Goal: Check status: Check status

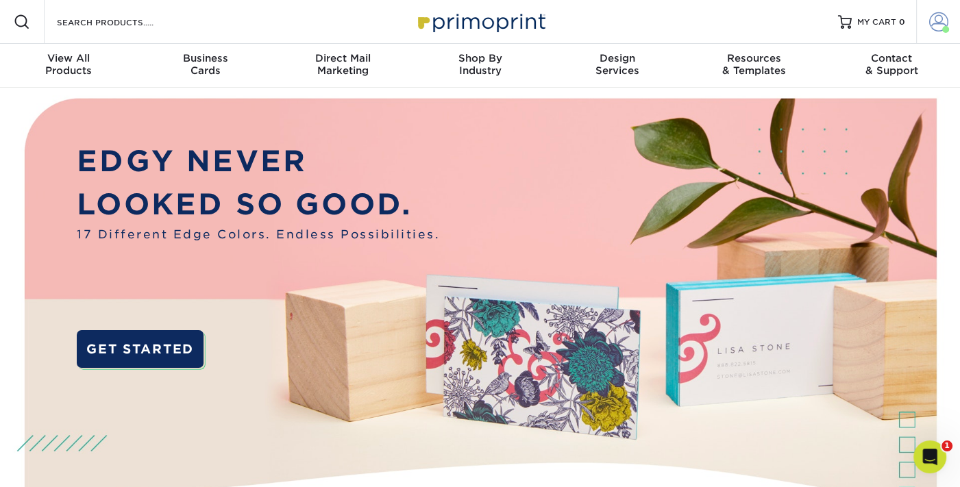
click at [940, 23] on span at bounding box center [938, 21] width 19 height 19
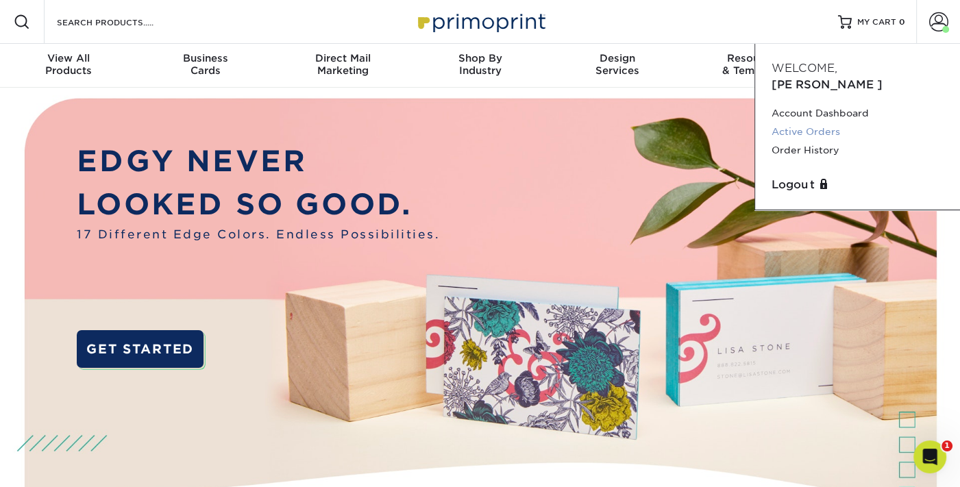
click at [829, 123] on link "Active Orders" at bounding box center [857, 132] width 172 height 18
click at [823, 123] on link "Active Orders" at bounding box center [857, 132] width 172 height 18
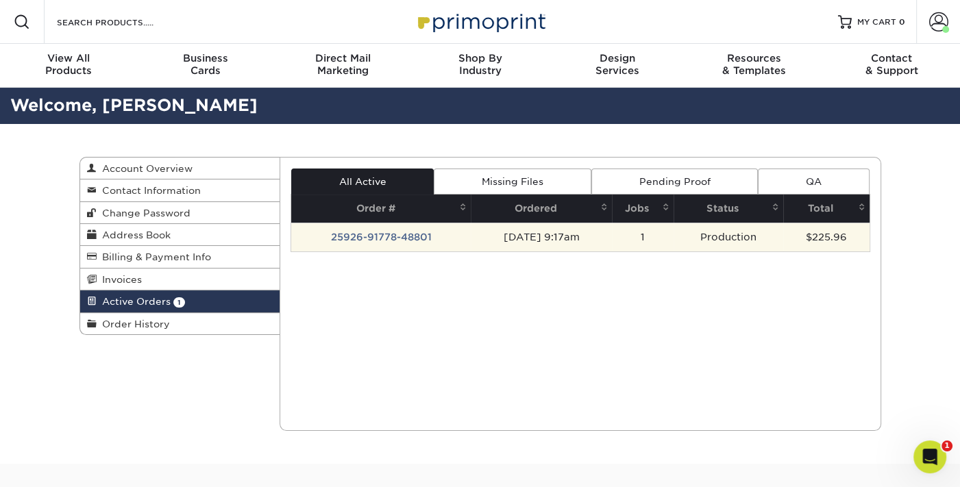
click at [373, 236] on td "25926-91778-48801" at bounding box center [380, 237] width 179 height 29
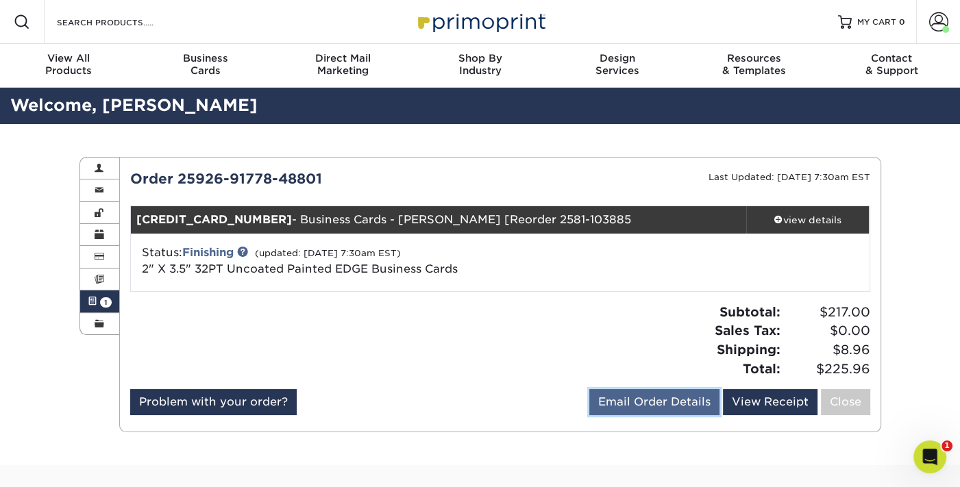
click at [666, 404] on link "Email Order Details" at bounding box center [654, 402] width 130 height 26
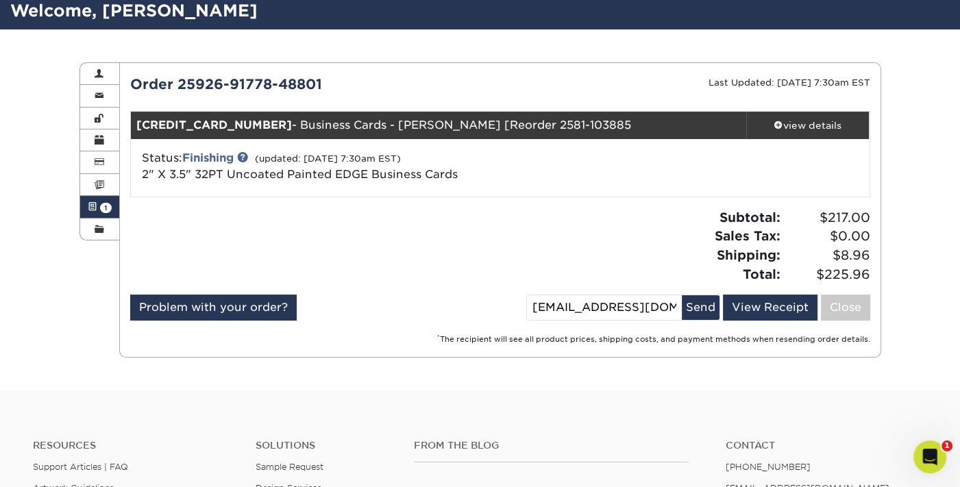
scroll to position [19, 0]
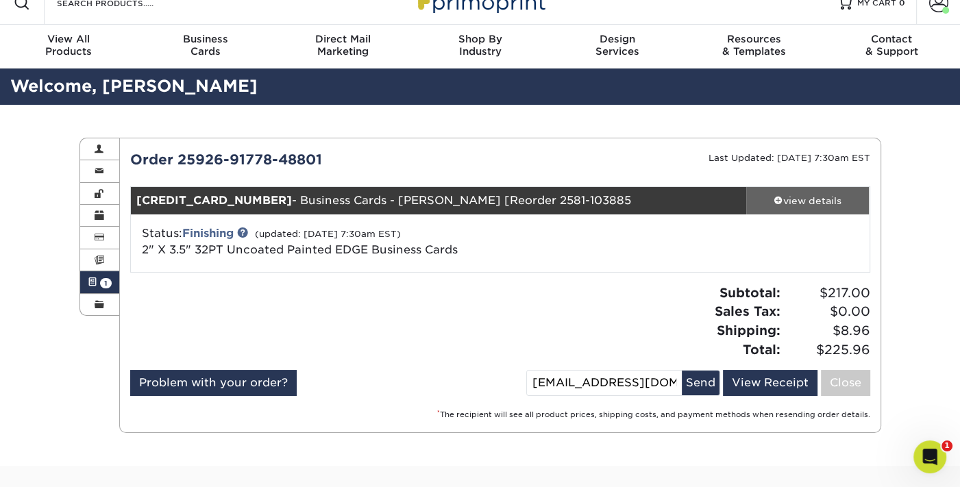
click at [802, 197] on div "view details" at bounding box center [807, 201] width 123 height 14
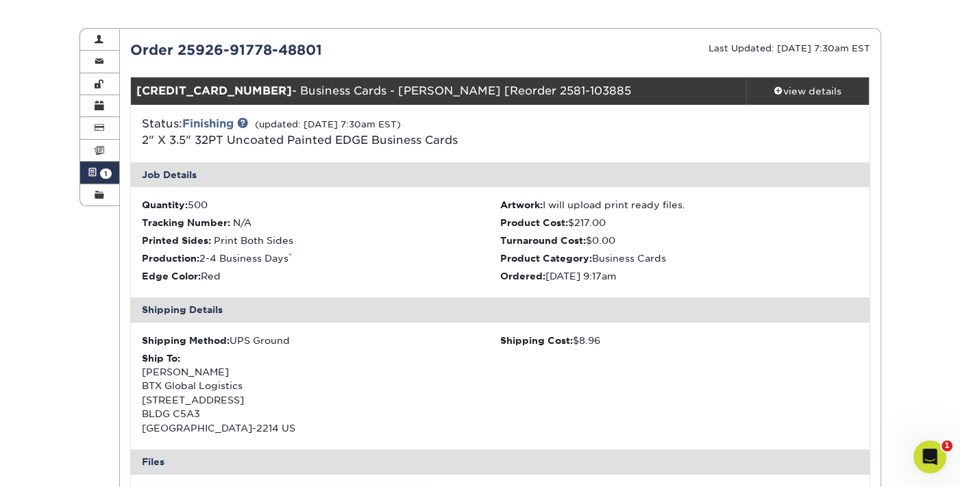
scroll to position [0, 0]
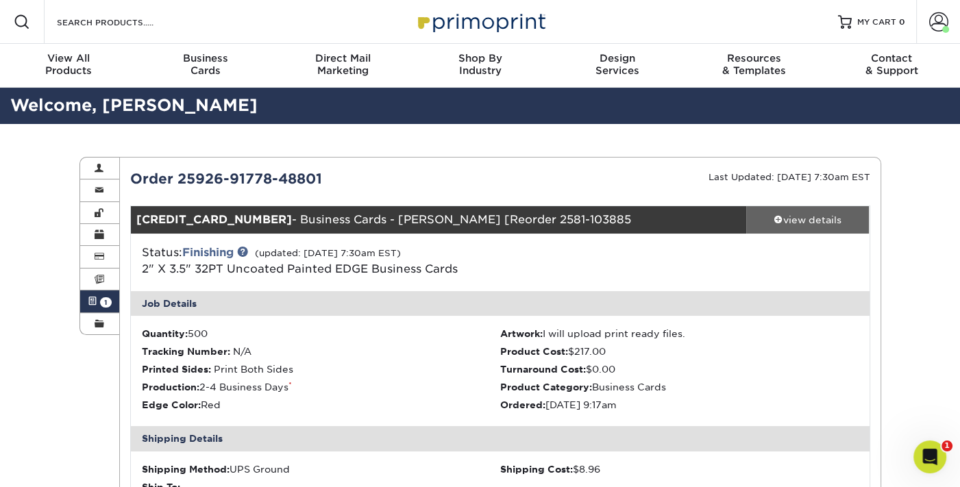
click at [812, 218] on div "view details" at bounding box center [807, 220] width 123 height 14
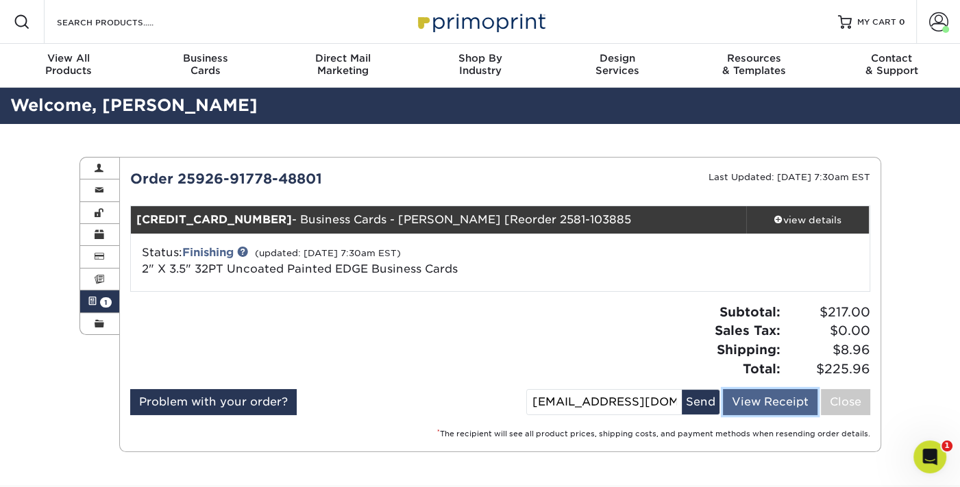
click at [762, 398] on link "View Receipt" at bounding box center [770, 402] width 95 height 26
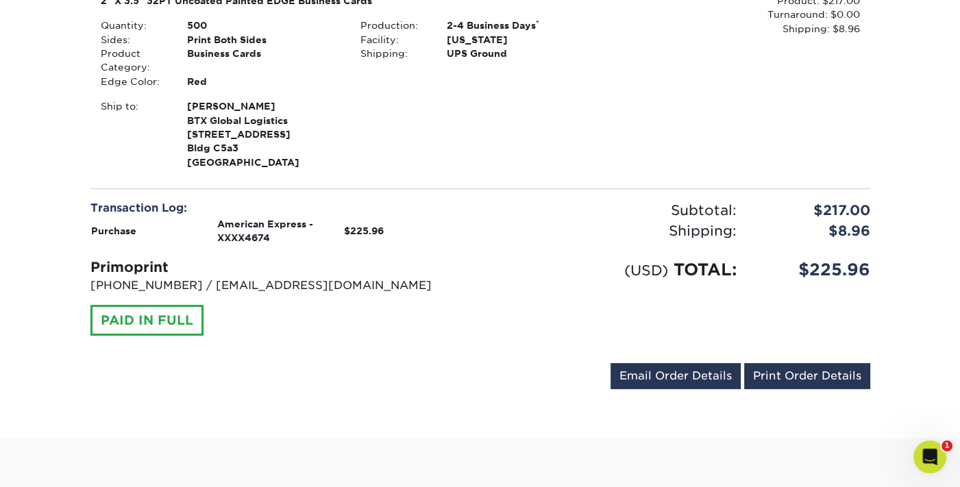
scroll to position [263, 0]
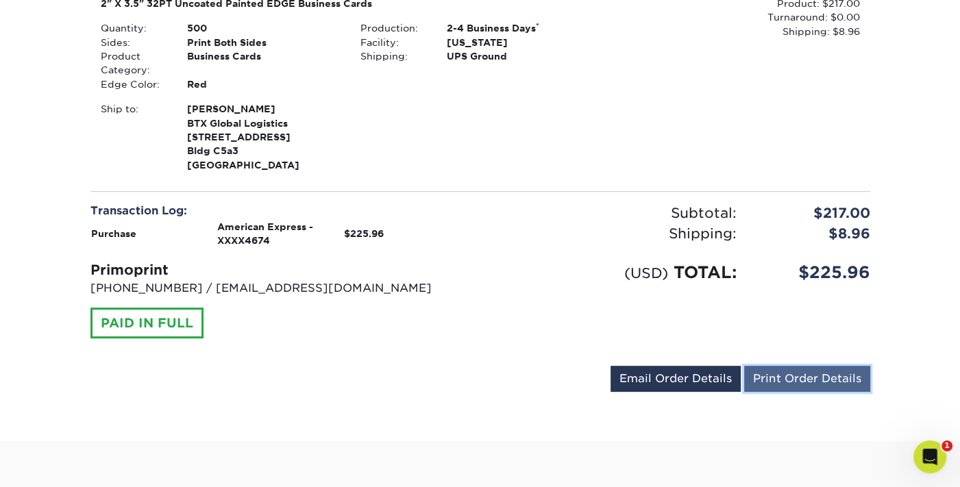
click at [803, 380] on link "Print Order Details" at bounding box center [807, 379] width 126 height 26
click at [809, 379] on link "Print Order Details" at bounding box center [807, 379] width 126 height 26
